Goal: Task Accomplishment & Management: Manage account settings

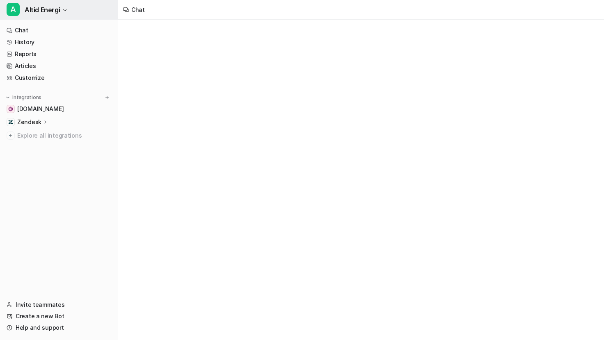
click at [65, 18] on button "A Altid Energi" at bounding box center [59, 10] width 118 height 20
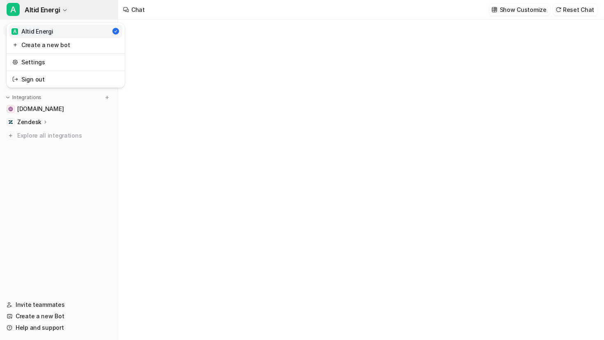
type textarea "**********"
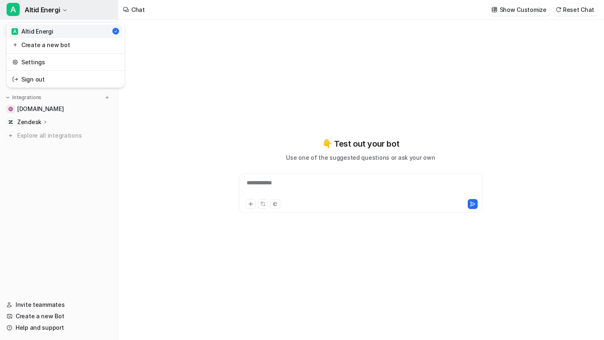
click at [71, 13] on button "A Altid Energi" at bounding box center [59, 10] width 118 height 20
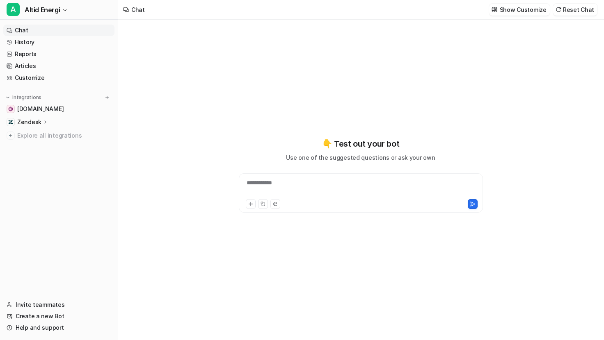
click at [37, 122] on p "Zendesk" at bounding box center [29, 122] width 24 height 8
click at [43, 156] on p "AI Agent" at bounding box center [36, 158] width 24 height 8
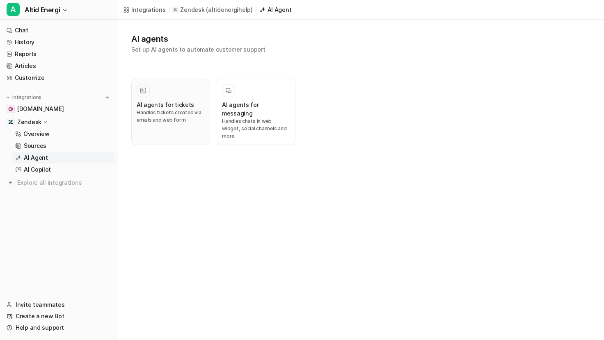
click at [176, 112] on p "Handles tickets created via emails and web form." at bounding box center [171, 116] width 68 height 15
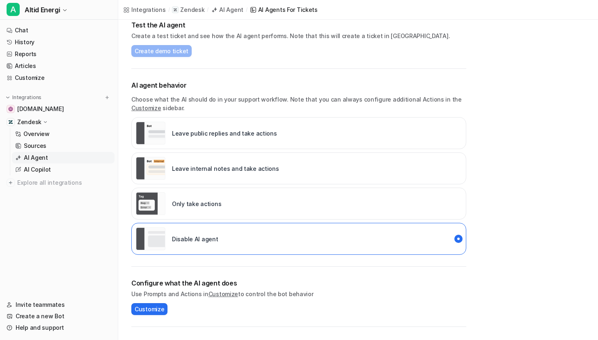
scroll to position [82, 0]
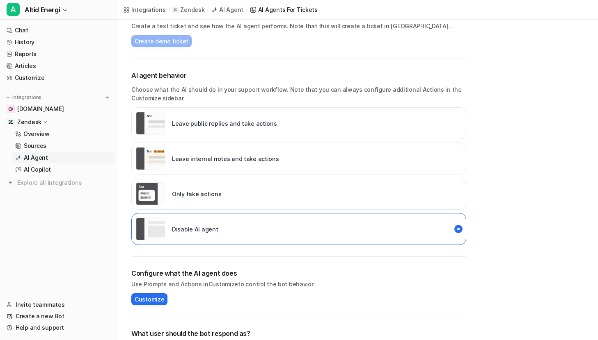
click at [520, 151] on div "Back AI agents Configure an AI agent that can tag tickets, respond to customers…" at bounding box center [358, 204] width 480 height 532
click at [70, 83] on link "Customize" at bounding box center [58, 77] width 111 height 11
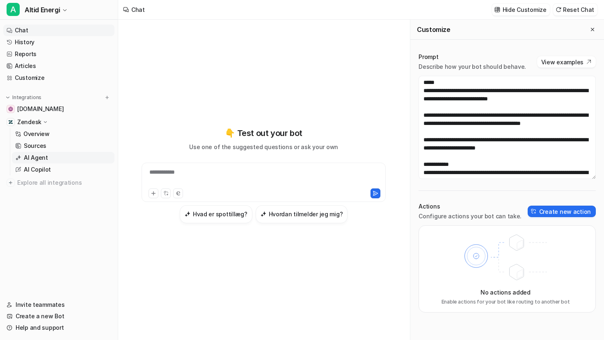
click at [56, 154] on link "AI Agent" at bounding box center [63, 157] width 103 height 11
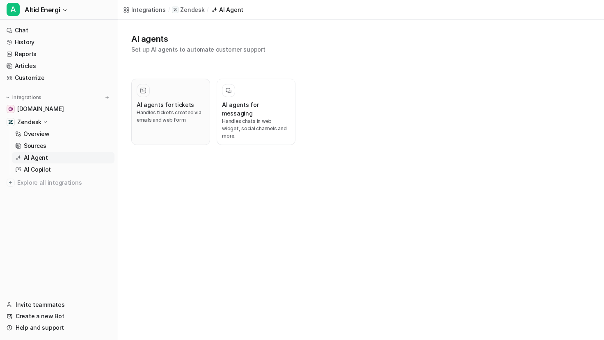
click at [143, 99] on div "AI agents for tickets Handles tickets created via emails and web form." at bounding box center [171, 112] width 68 height 56
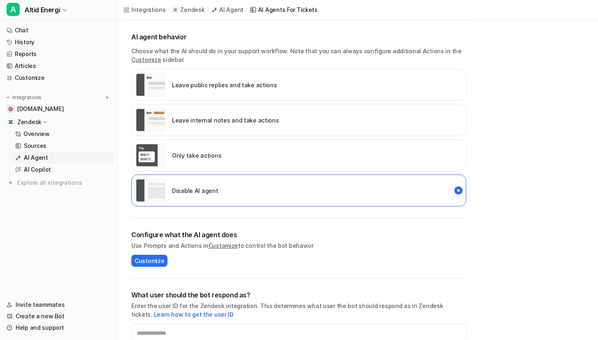
scroll to position [123, 0]
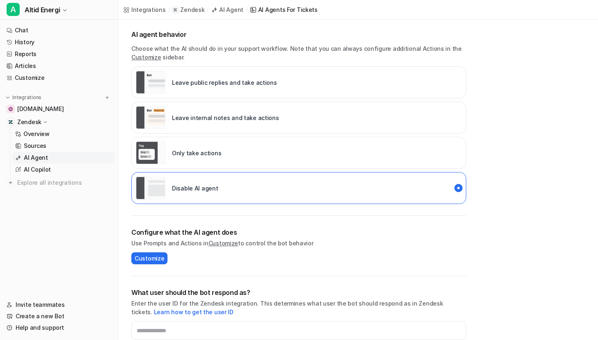
click at [165, 82] on div "Leave public replies and take actions" at bounding box center [206, 82] width 141 height 23
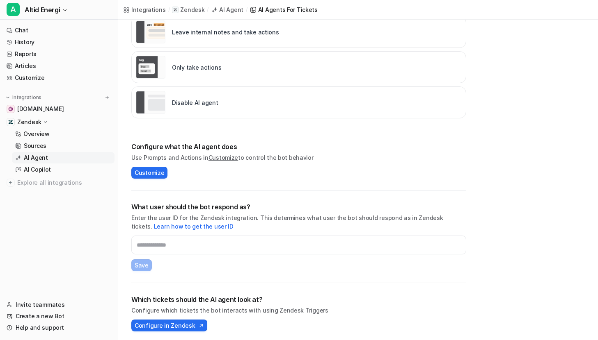
scroll to position [212, 0]
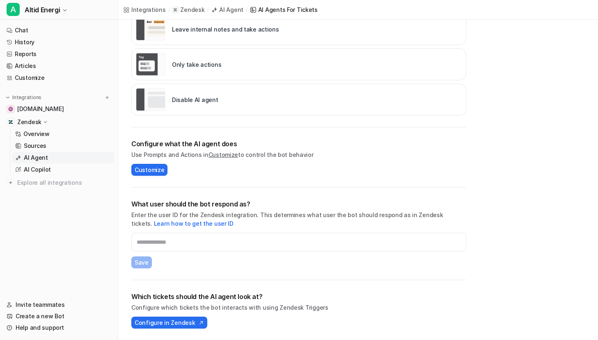
click at [215, 106] on div "Disable AI agent" at bounding box center [298, 100] width 335 height 32
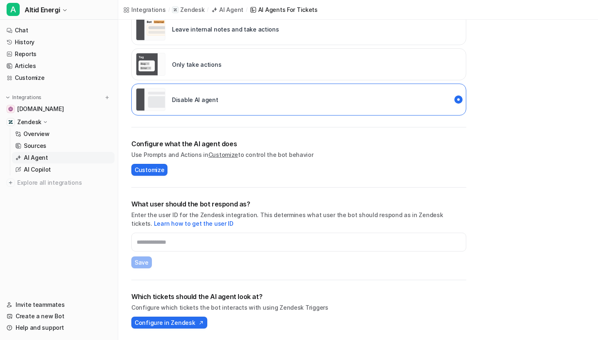
click at [216, 231] on div "What user should the bot respond as? Enter the user ID for the Zendesk integrat…" at bounding box center [298, 233] width 335 height 69
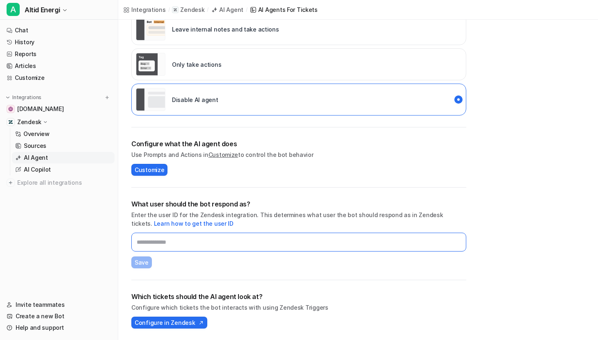
click at [220, 244] on input "text" at bounding box center [298, 242] width 335 height 19
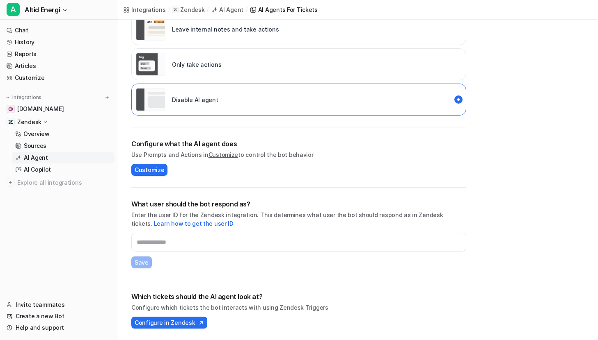
click at [304, 272] on div "What user should the bot respond as? Enter the user ID for the Zendesk integrat…" at bounding box center [298, 234] width 335 height 93
click at [32, 27] on link "Chat" at bounding box center [58, 30] width 111 height 11
